Goal: Find specific page/section: Find specific page/section

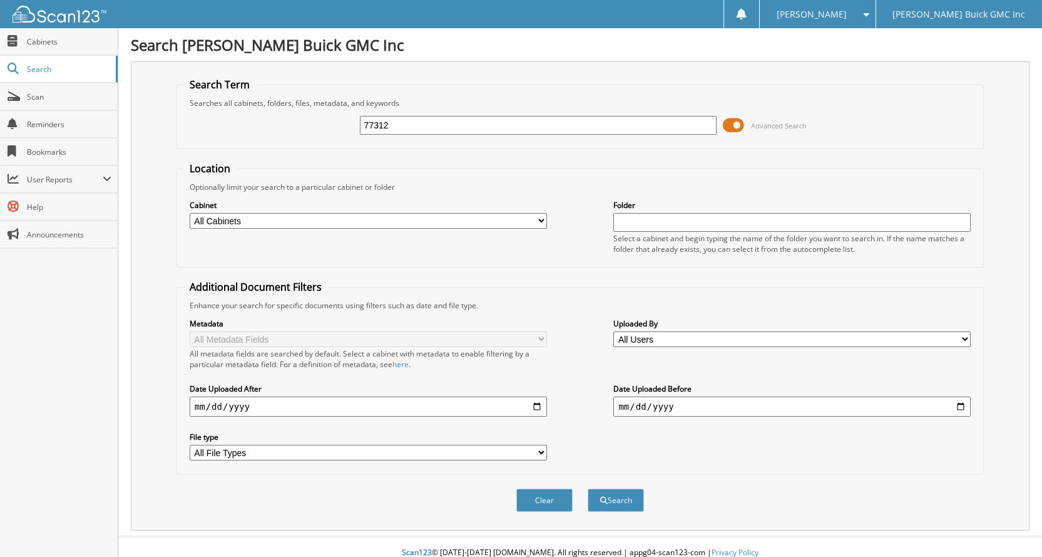
type input "77312"
click at [588, 488] on button "Search" at bounding box center [616, 499] width 56 height 23
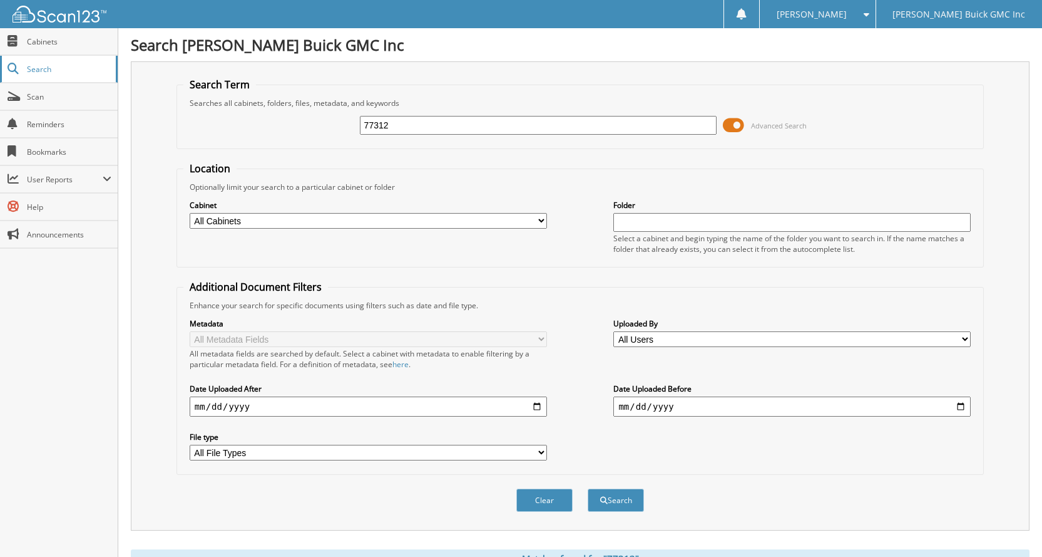
click at [74, 69] on span "Search" at bounding box center [68, 69] width 83 height 11
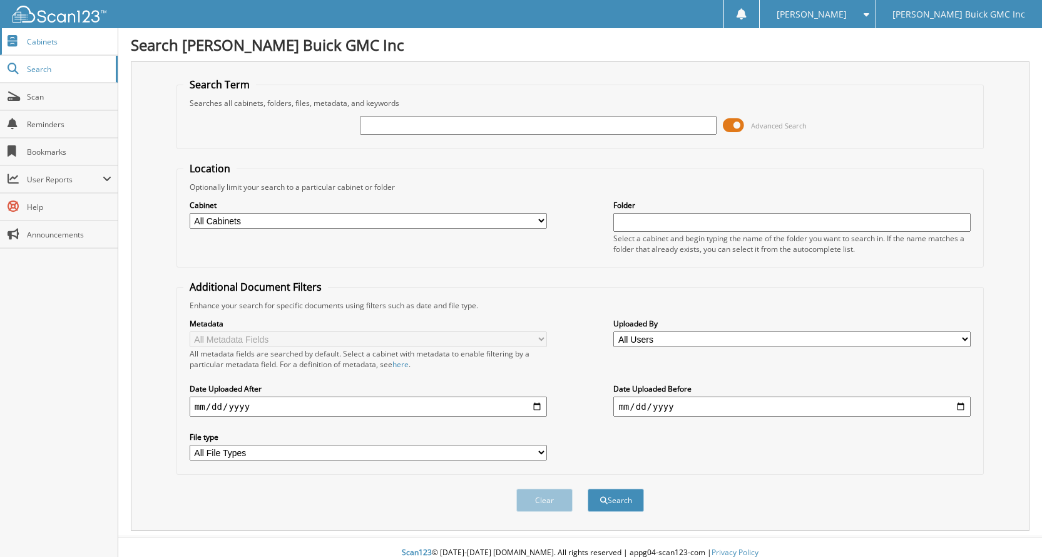
click at [72, 41] on span "Cabinets" at bounding box center [69, 41] width 85 height 11
